Goal: Complete application form

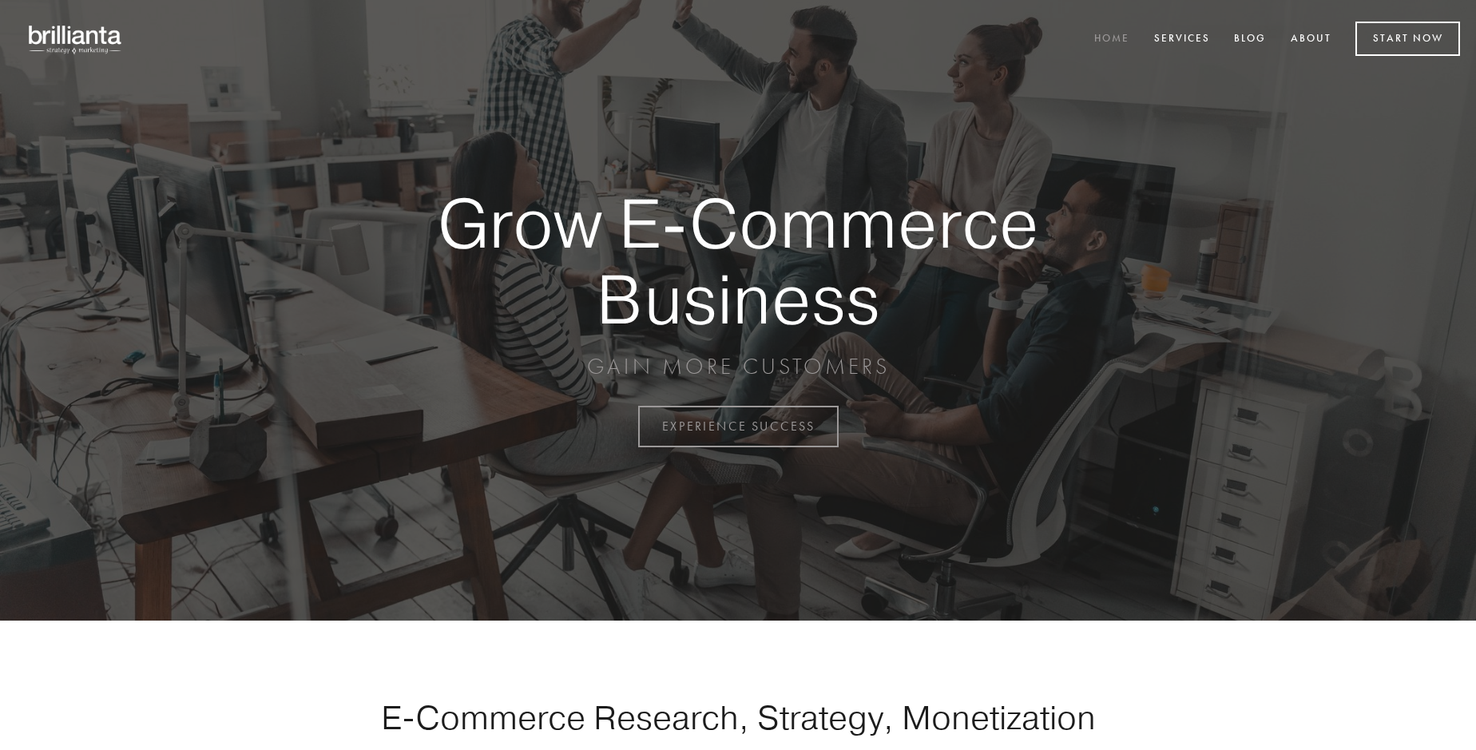
scroll to position [4187, 0]
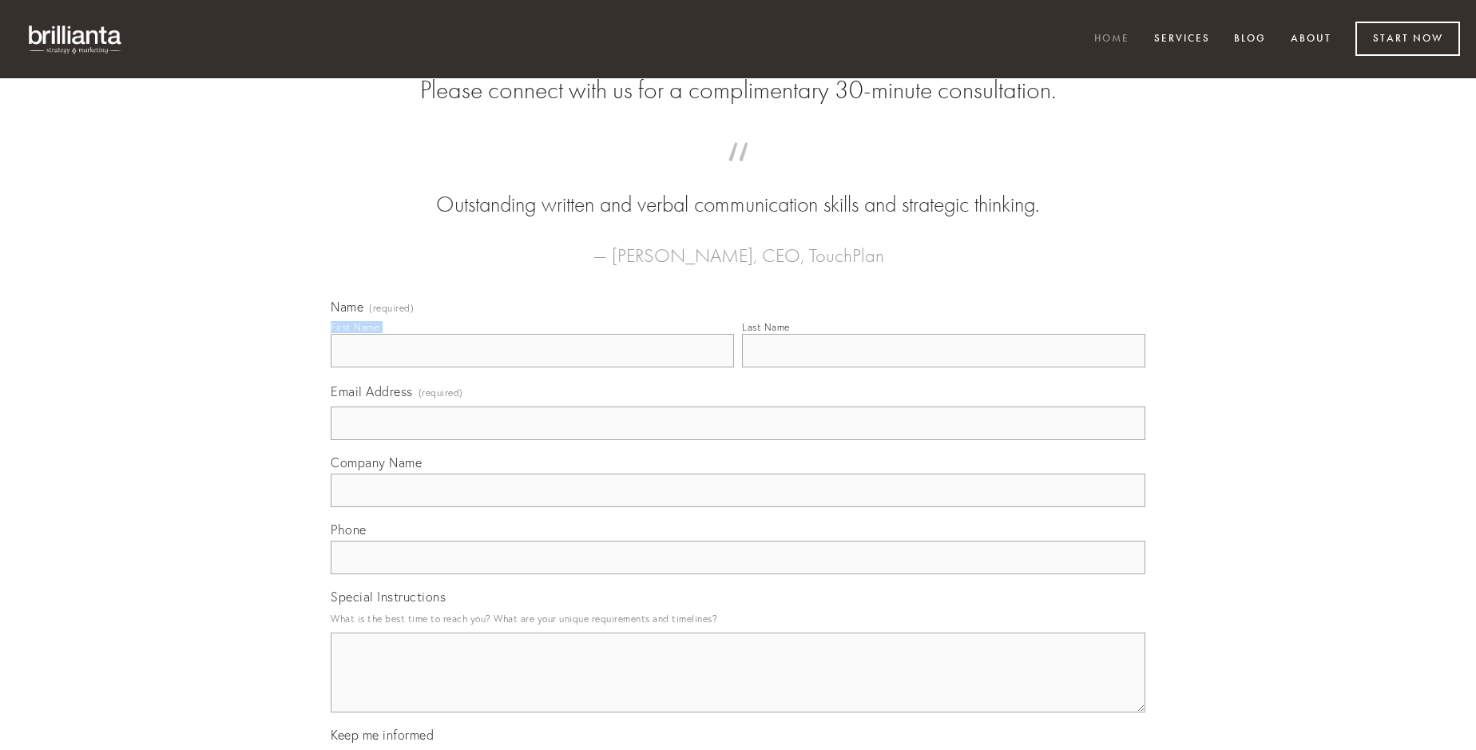
type input "[PERSON_NAME]"
click at [943, 367] on input "Last Name" at bounding box center [943, 351] width 403 height 34
type input "[PERSON_NAME]"
click at [738, 440] on input "Email Address (required)" at bounding box center [738, 424] width 815 height 34
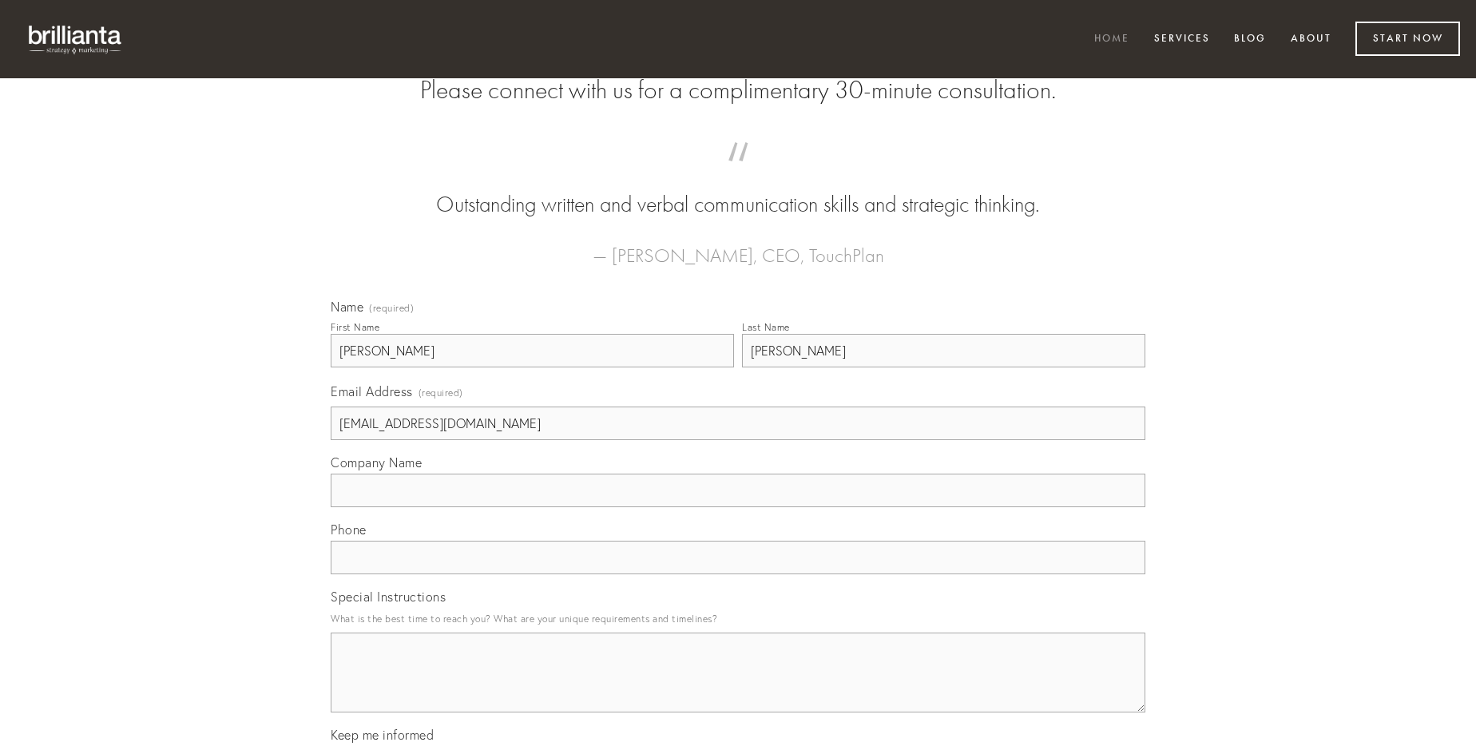
type input "[EMAIL_ADDRESS][DOMAIN_NAME]"
click at [738, 507] on input "Company Name" at bounding box center [738, 491] width 815 height 34
type input "credo"
click at [738, 574] on input "text" at bounding box center [738, 558] width 815 height 34
click at [738, 687] on textarea "Special Instructions" at bounding box center [738, 673] width 815 height 80
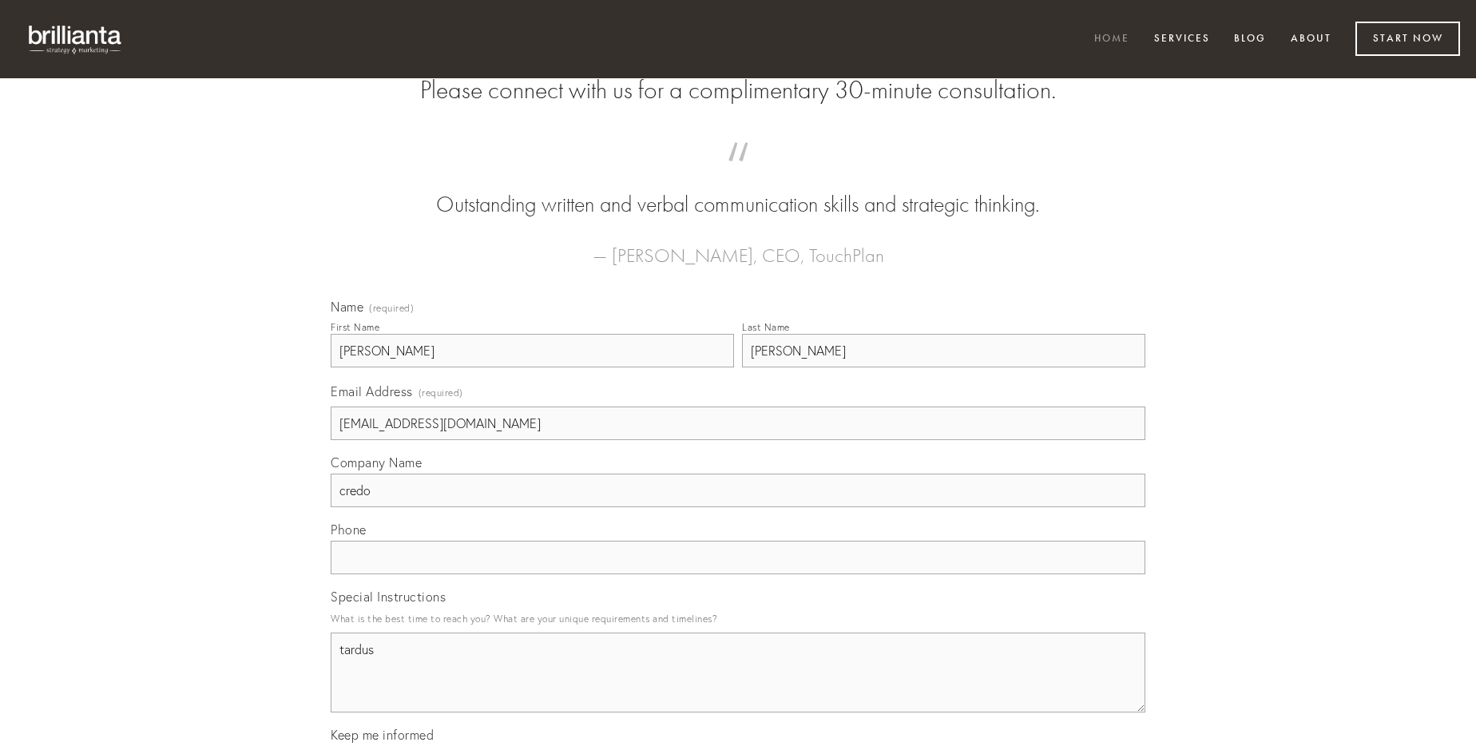
type textarea "tardus"
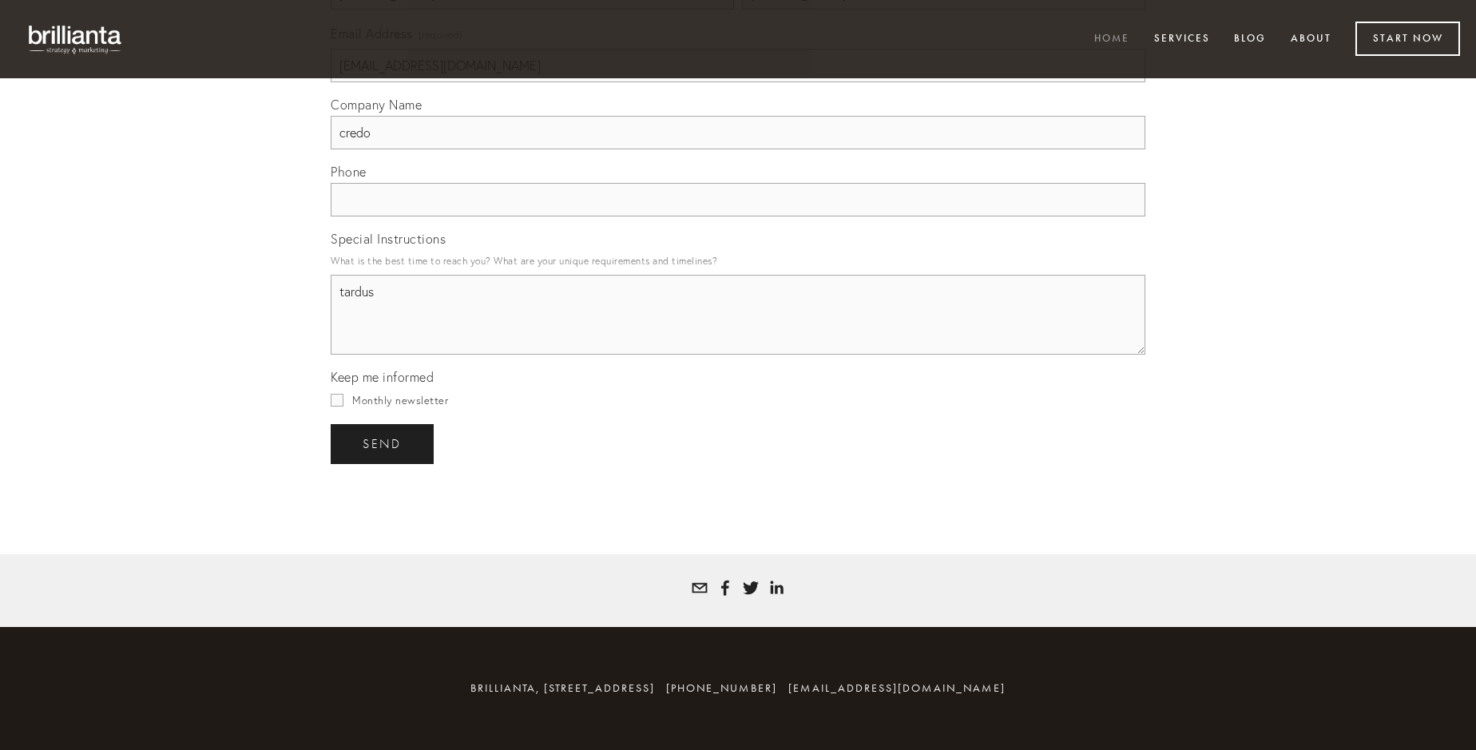
click at [383, 443] on span "send" at bounding box center [382, 444] width 39 height 14
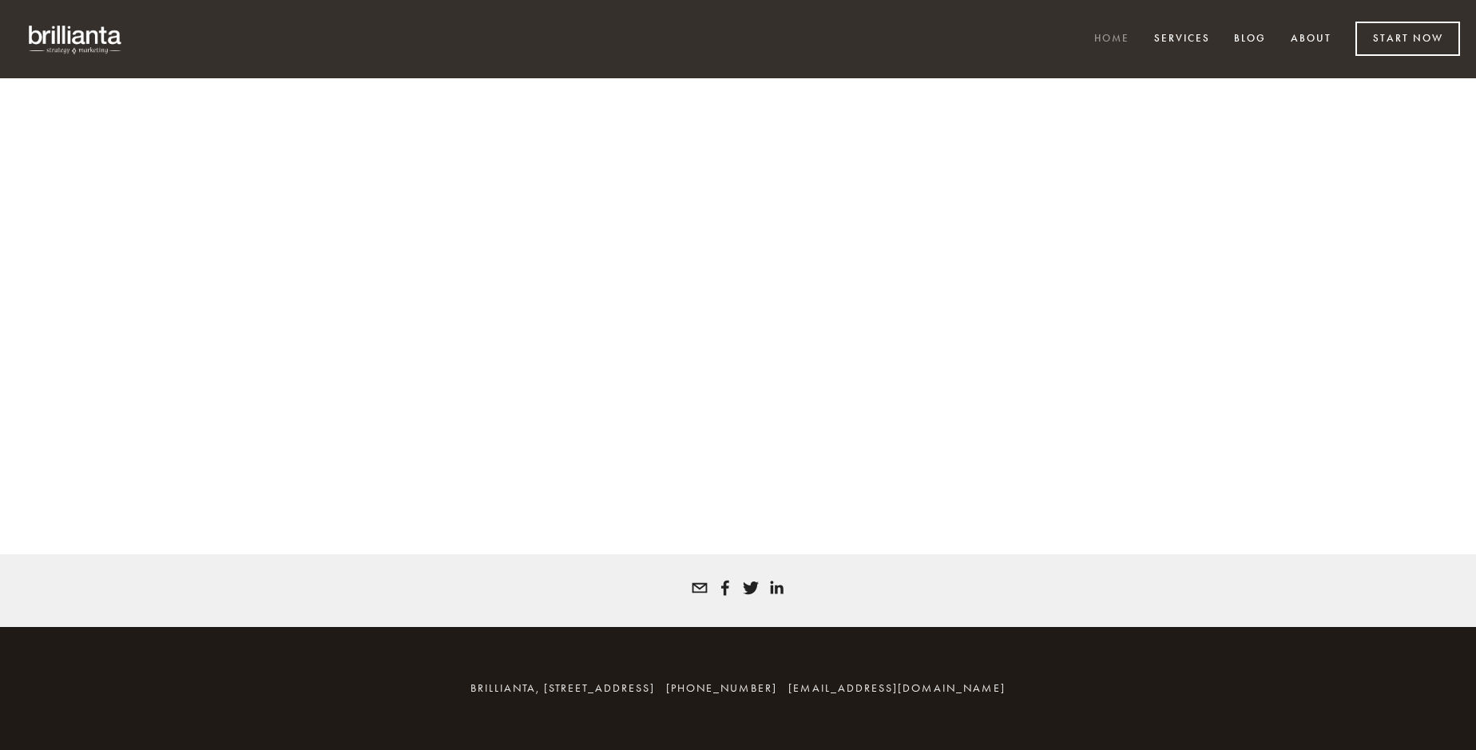
scroll to position [4166, 0]
